Goal: Information Seeking & Learning: Learn about a topic

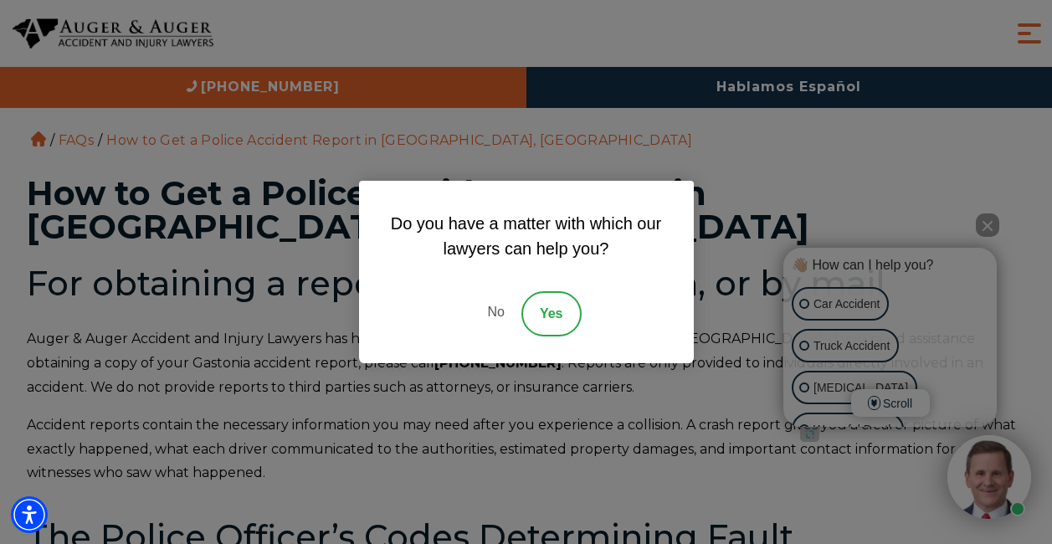
click at [495, 313] on link "No" at bounding box center [496, 313] width 50 height 45
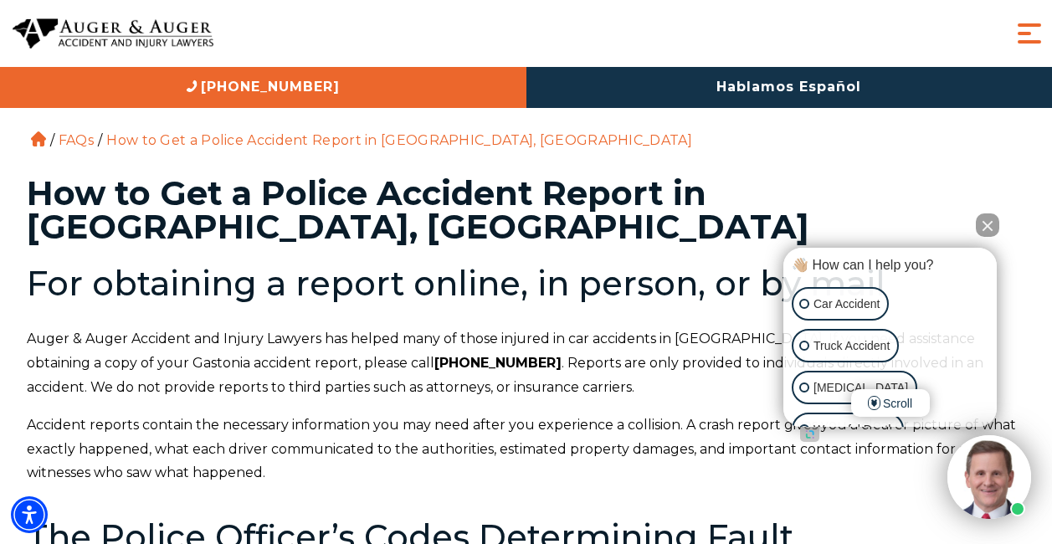
click at [721, 449] on p "Accident reports contain the necessary information you may need after you exper…" at bounding box center [527, 450] width 1000 height 72
click at [829, 308] on p "Car Accident" at bounding box center [847, 304] width 66 height 21
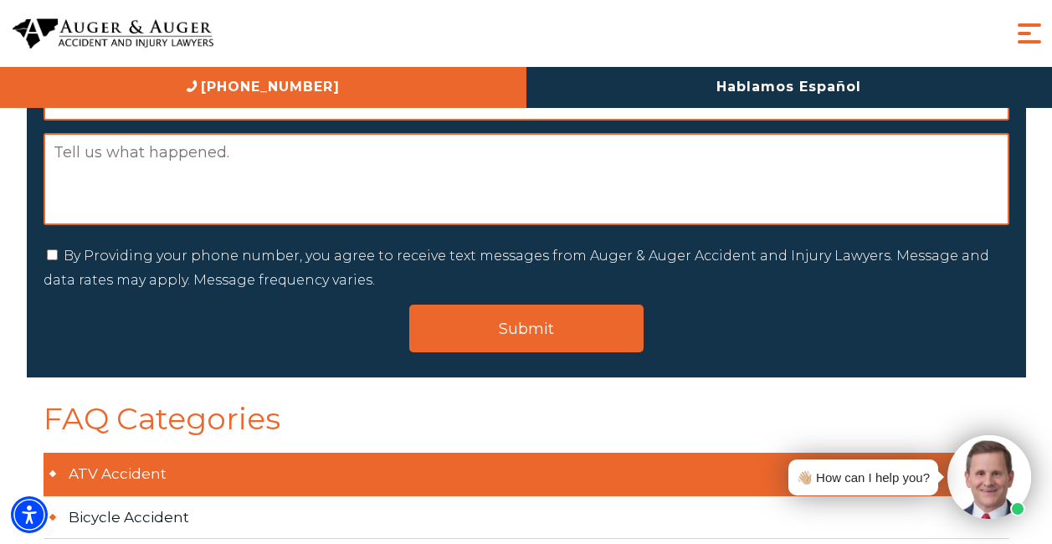
scroll to position [2847, 0]
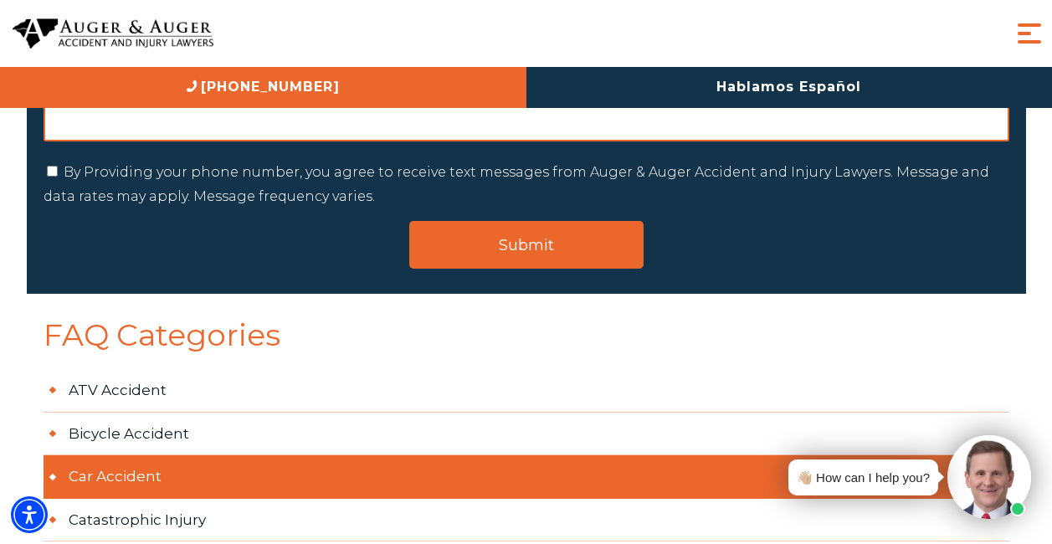
click at [147, 455] on link "Car Accident" at bounding box center [527, 477] width 966 height 44
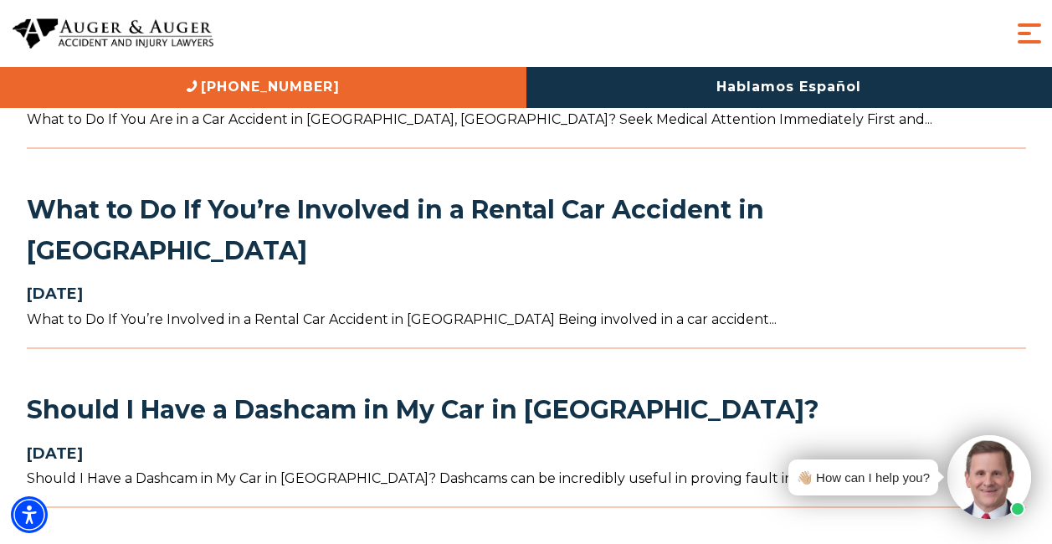
scroll to position [1507, 0]
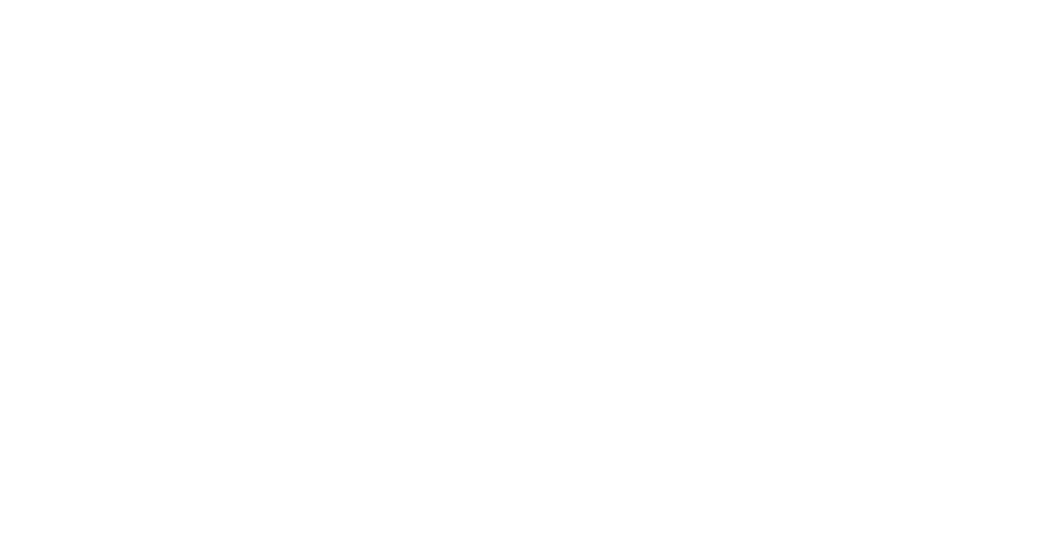
scroll to position [1507, 0]
